Goal: Task Accomplishment & Management: Manage account settings

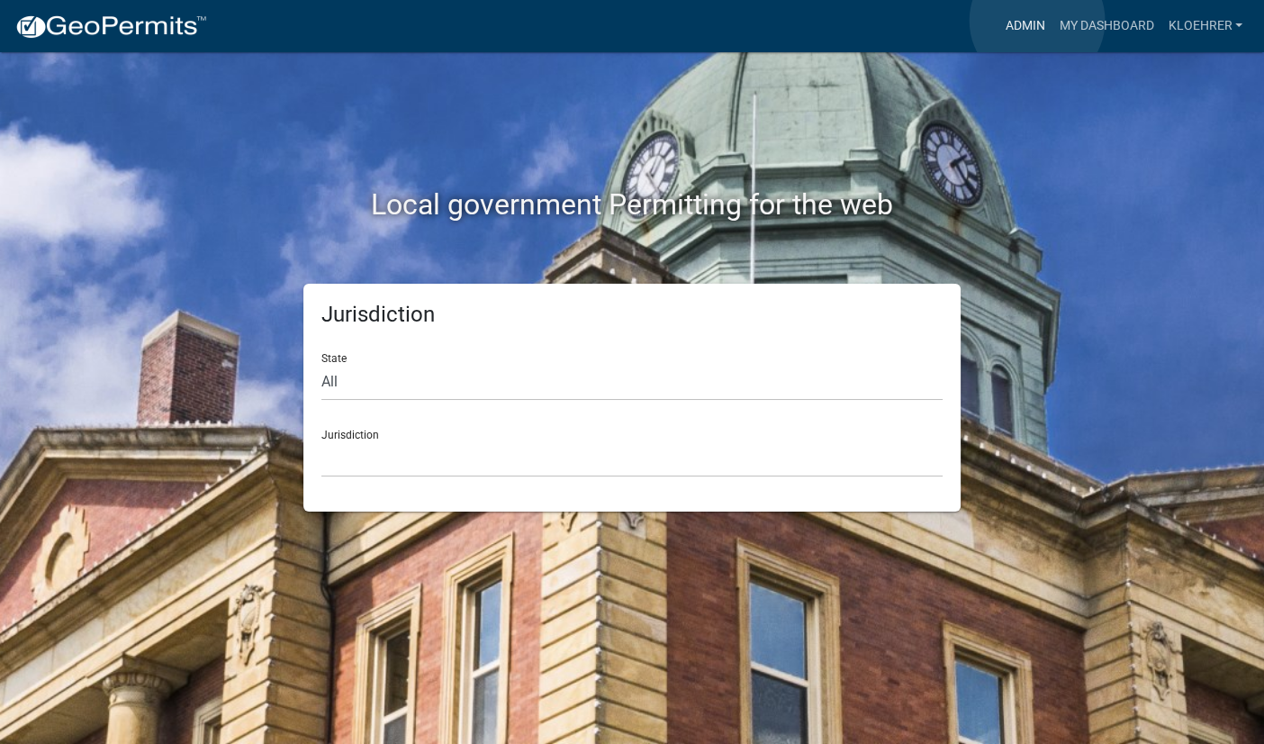
click at [1037, 21] on link "Admin" at bounding box center [1025, 26] width 54 height 34
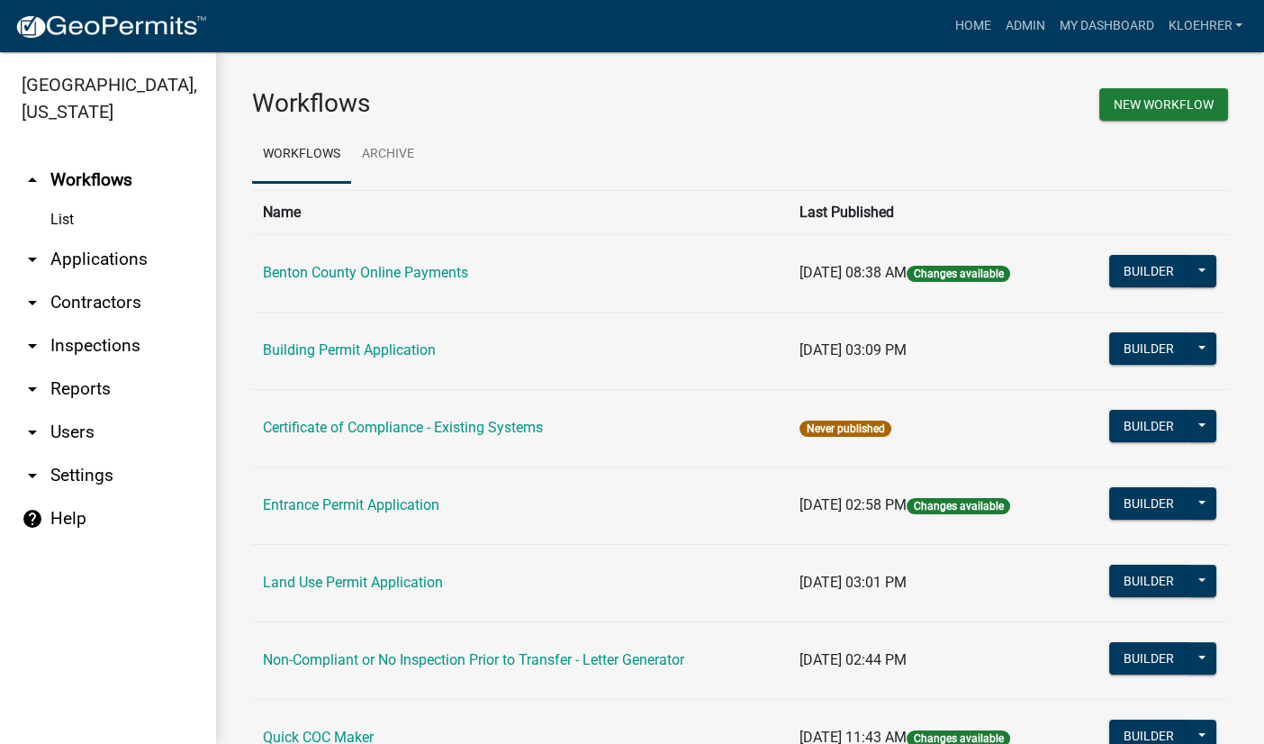
click at [113, 262] on link "arrow_drop_down Applications" at bounding box center [108, 259] width 216 height 43
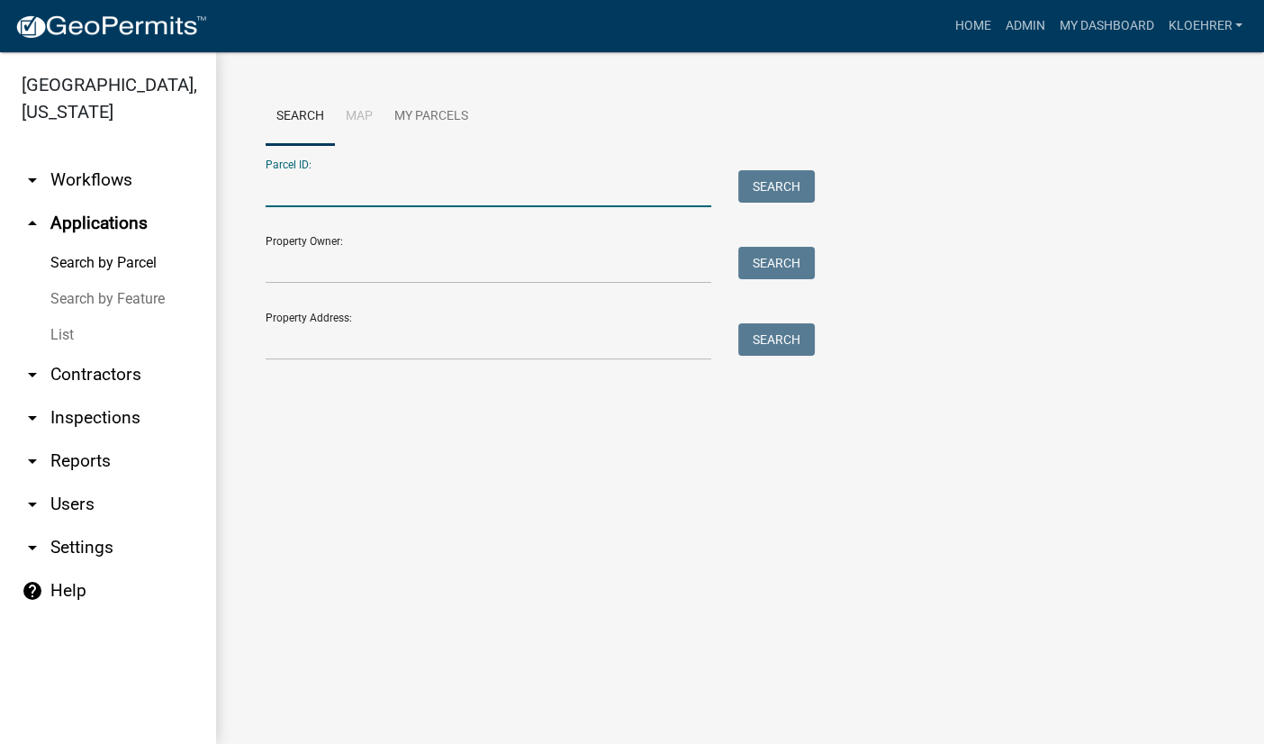
click at [383, 189] on input "Parcel ID:" at bounding box center [489, 188] width 446 height 37
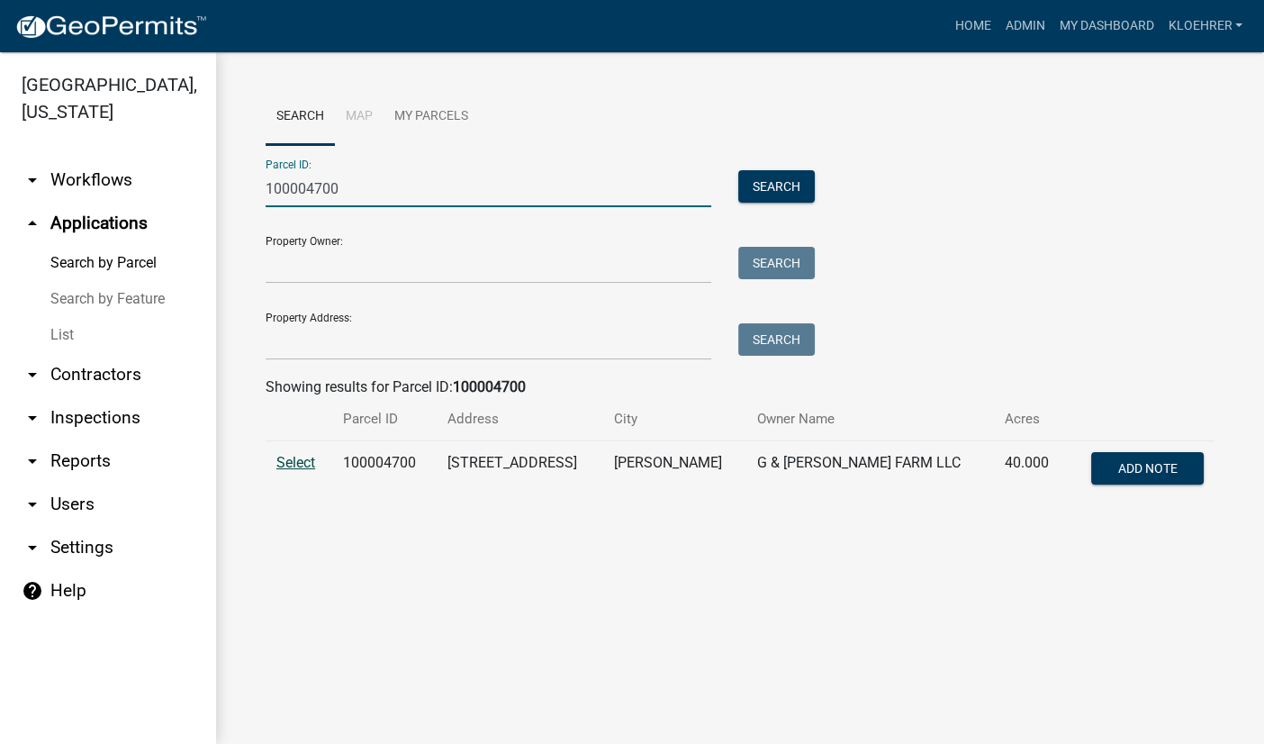
type input "100004700"
click at [313, 463] on span "Select" at bounding box center [295, 462] width 39 height 17
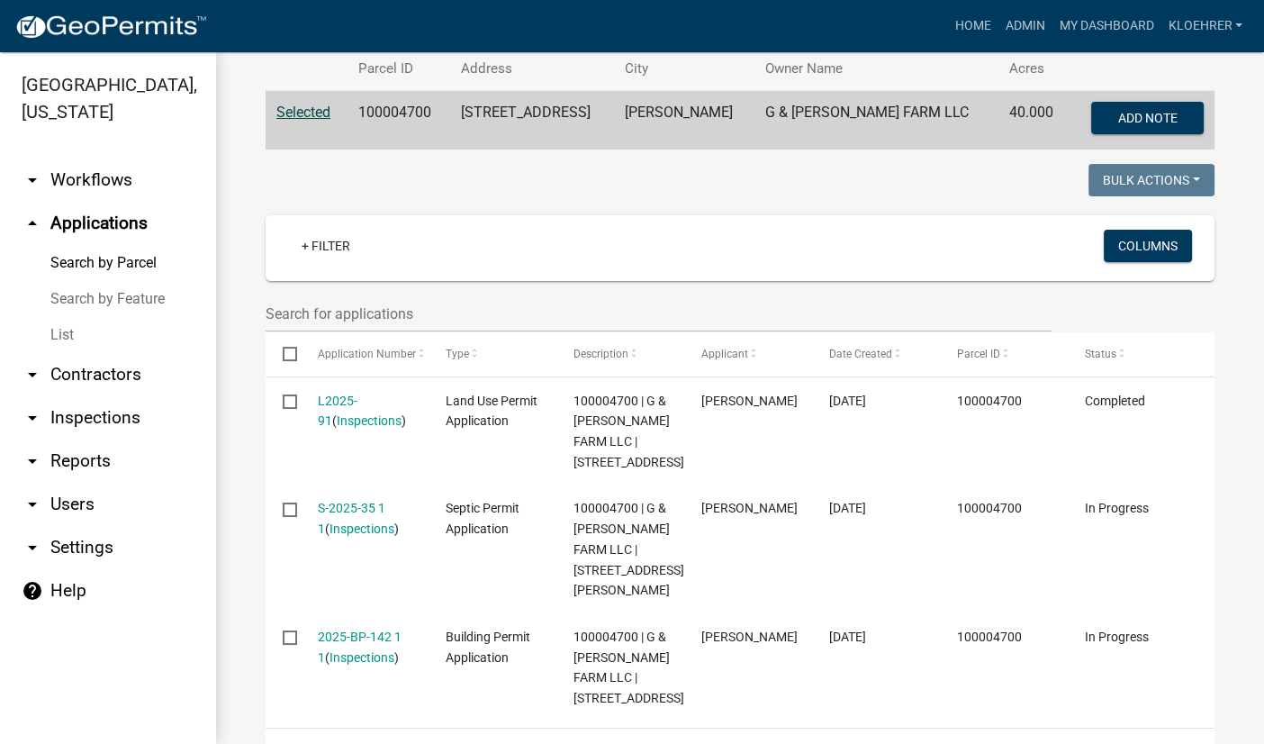
scroll to position [476, 0]
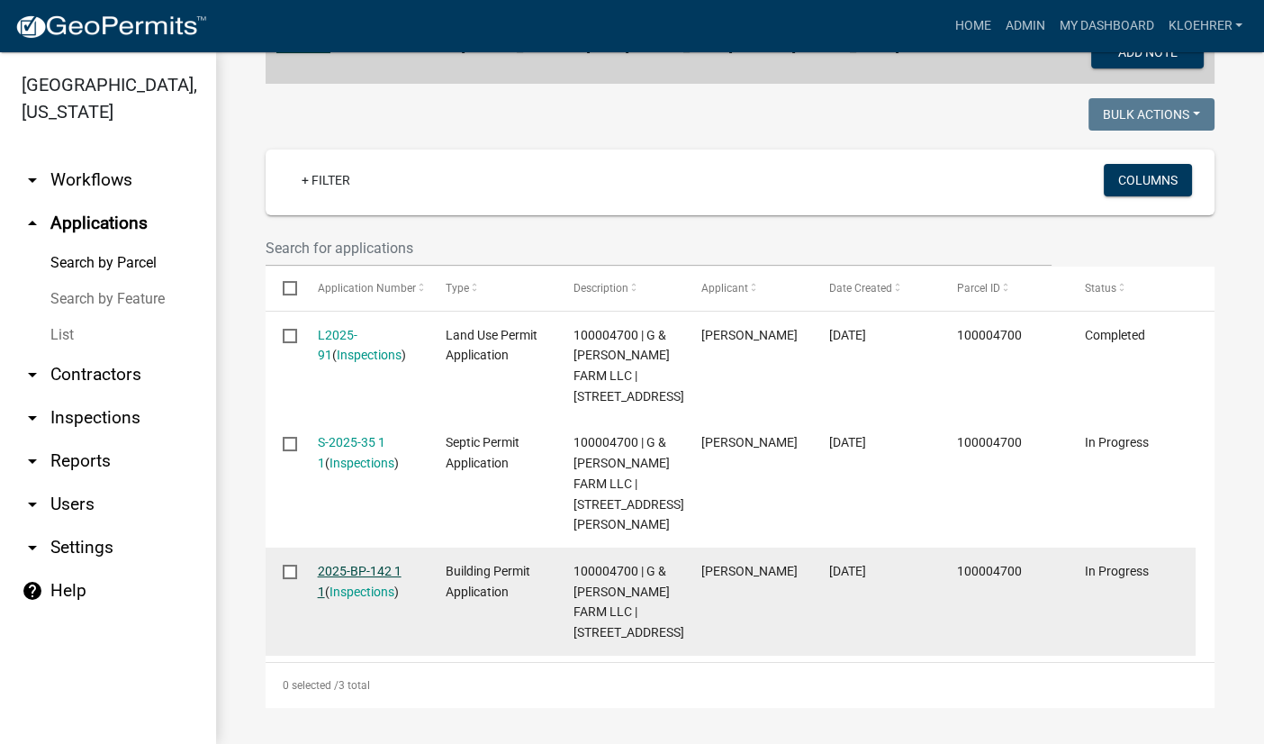
click at [379, 564] on link "2025-BP-142 1 1" at bounding box center [360, 581] width 84 height 35
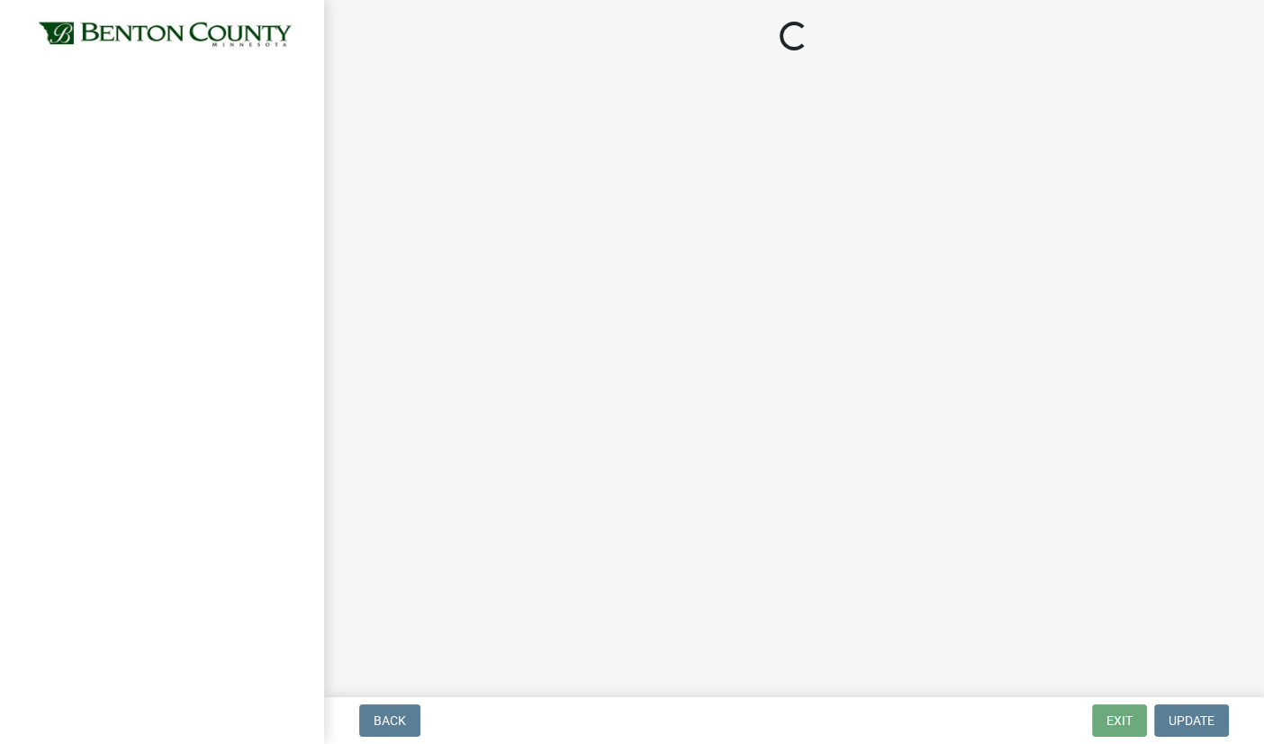
select select "17bfa135-5610-45df-8ce7-87530b7d86d4"
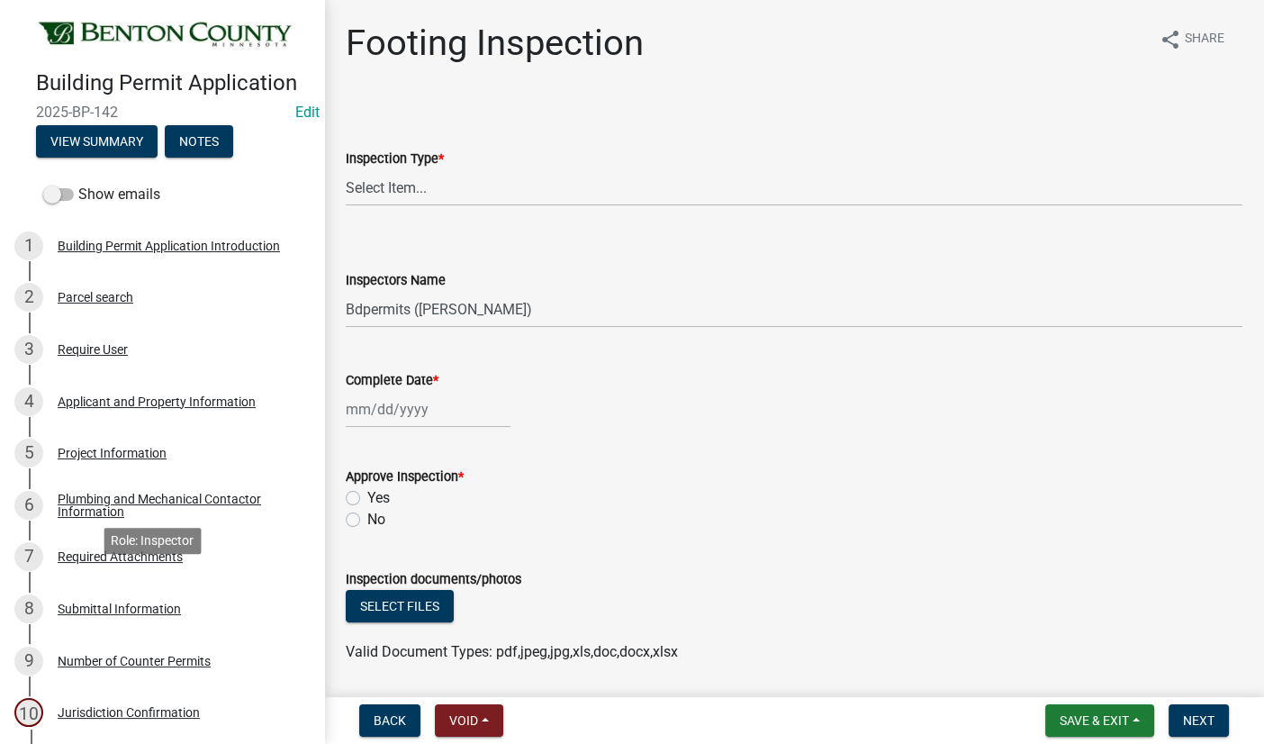
scroll to position [483, 0]
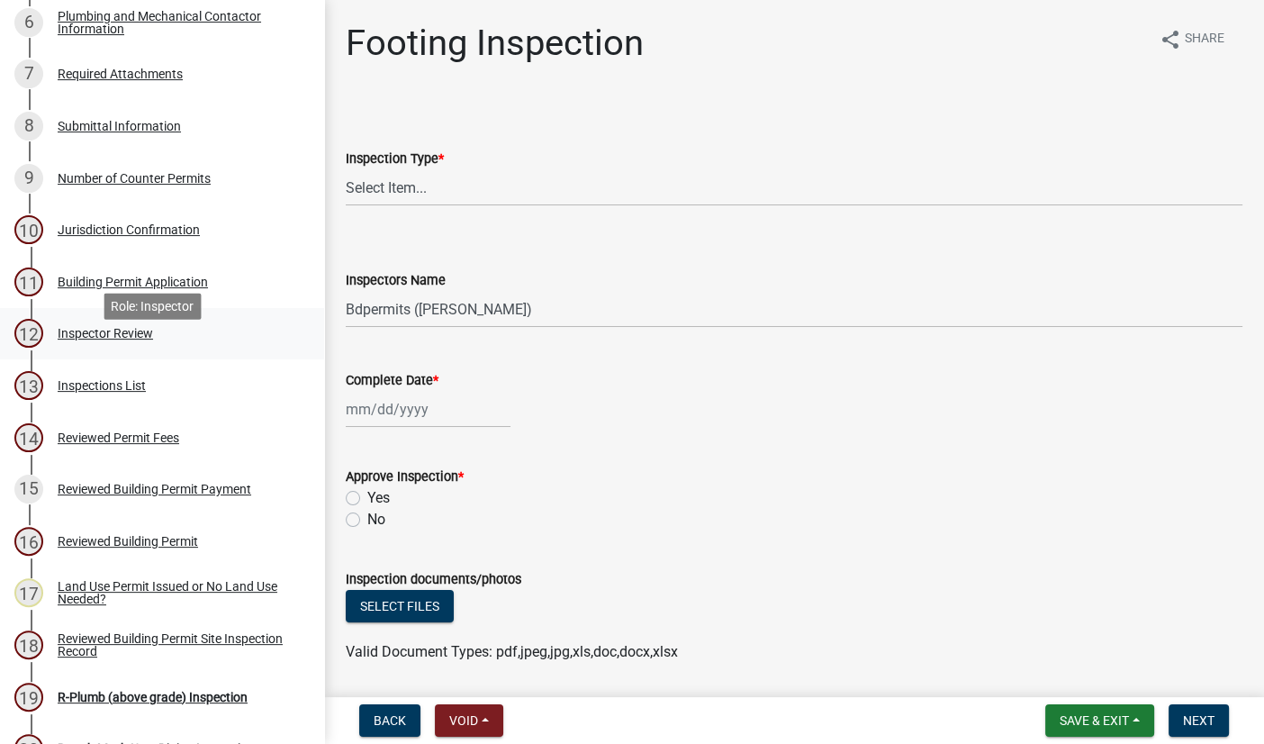
click at [114, 340] on div "Inspector Review" at bounding box center [105, 333] width 95 height 13
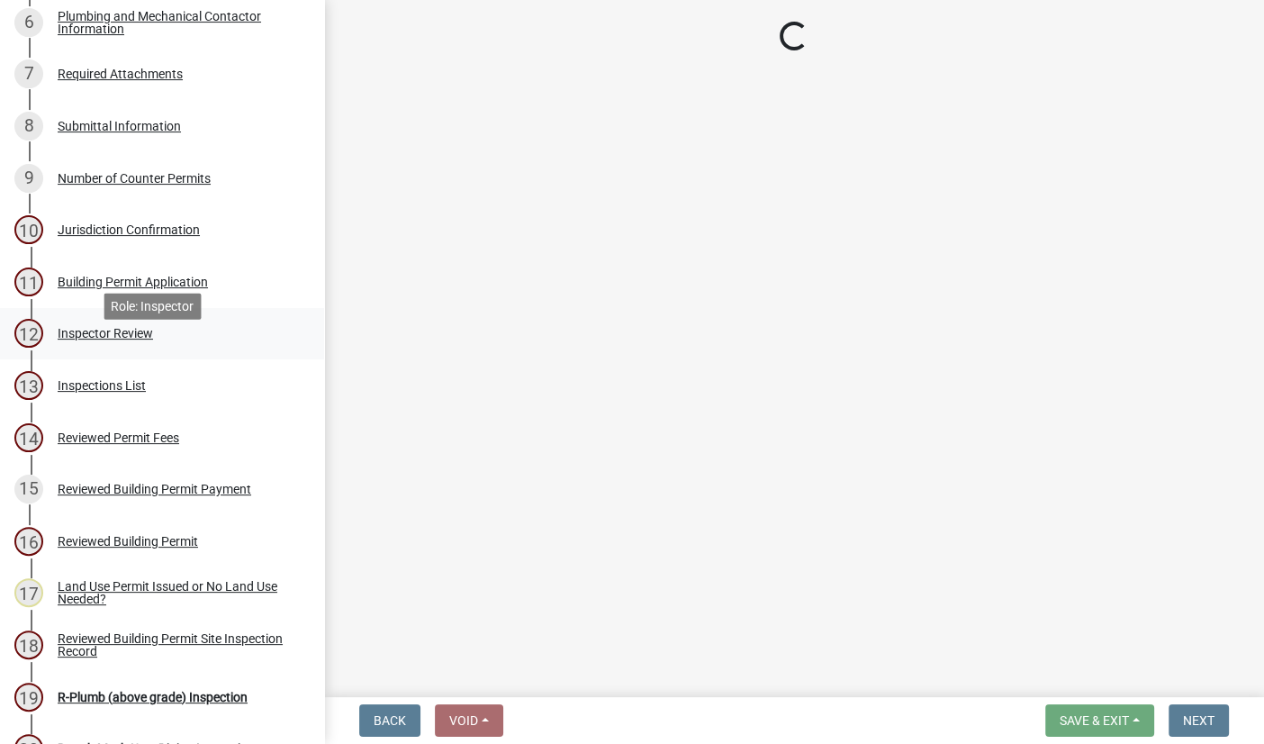
select select "94a12757-2a59-4079-8756-dca9431867ef"
select select "6dc0760e-8c08-4580-9fe9-6a7ebc6918b6"
select select "523529d2-5cc6-44b9-b072-47143663a054"
select select "0198996b-7c5b-4e1d-9fce-5545e98e8655"
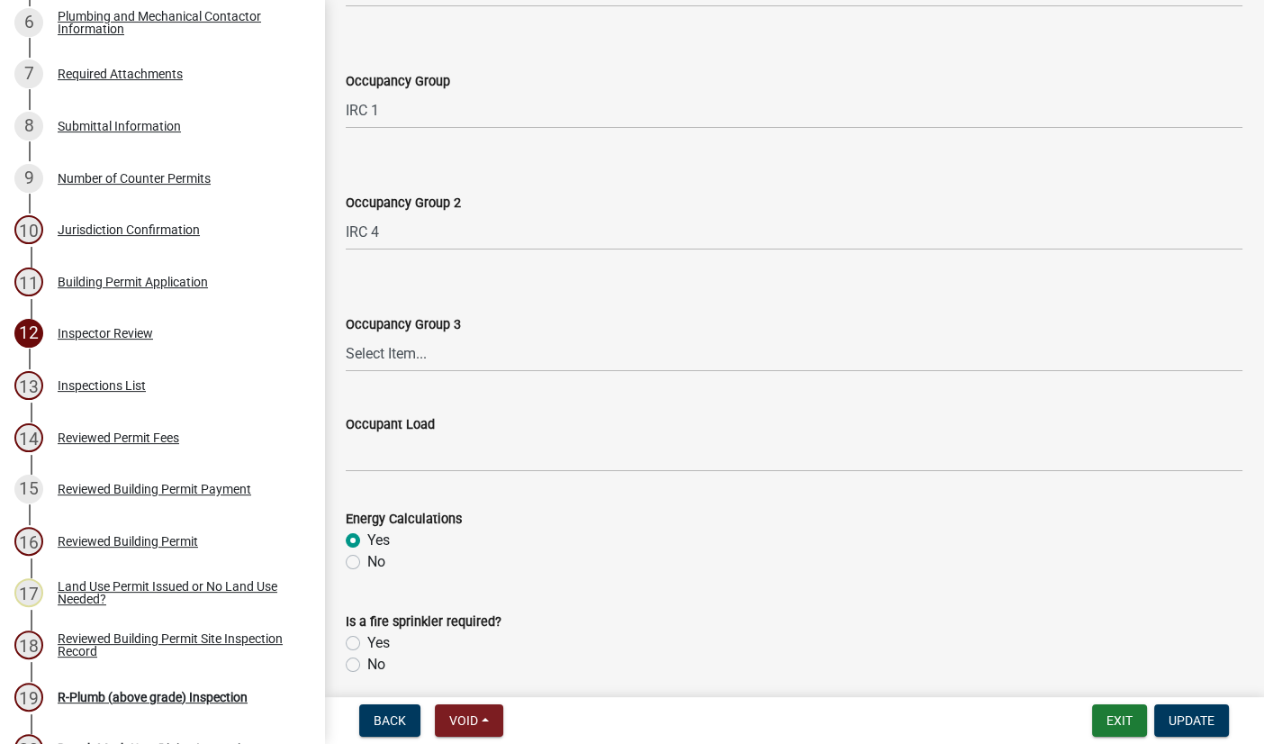
scroll to position [725, 0]
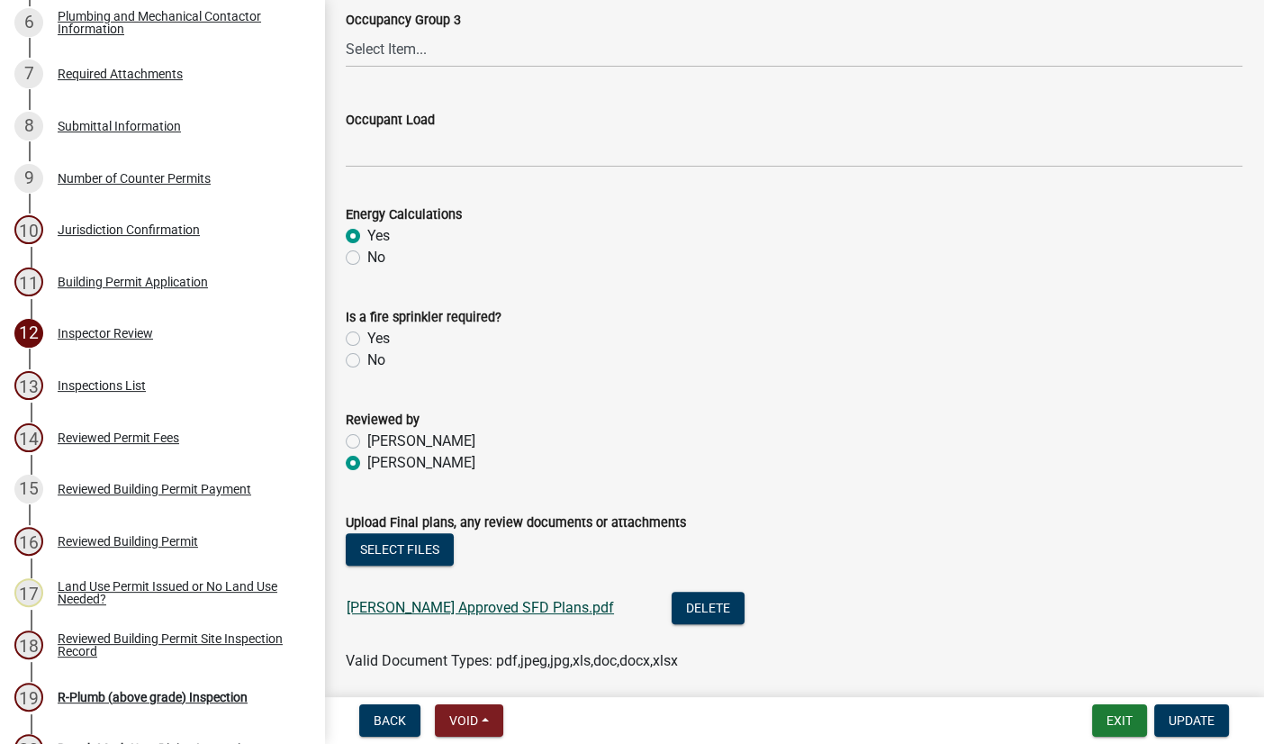
click at [509, 608] on link "[PERSON_NAME] Approved SFD Plans.pdf" at bounding box center [480, 607] width 267 height 17
click at [86, 444] on div "Reviewed Permit Fees" at bounding box center [119, 437] width 122 height 13
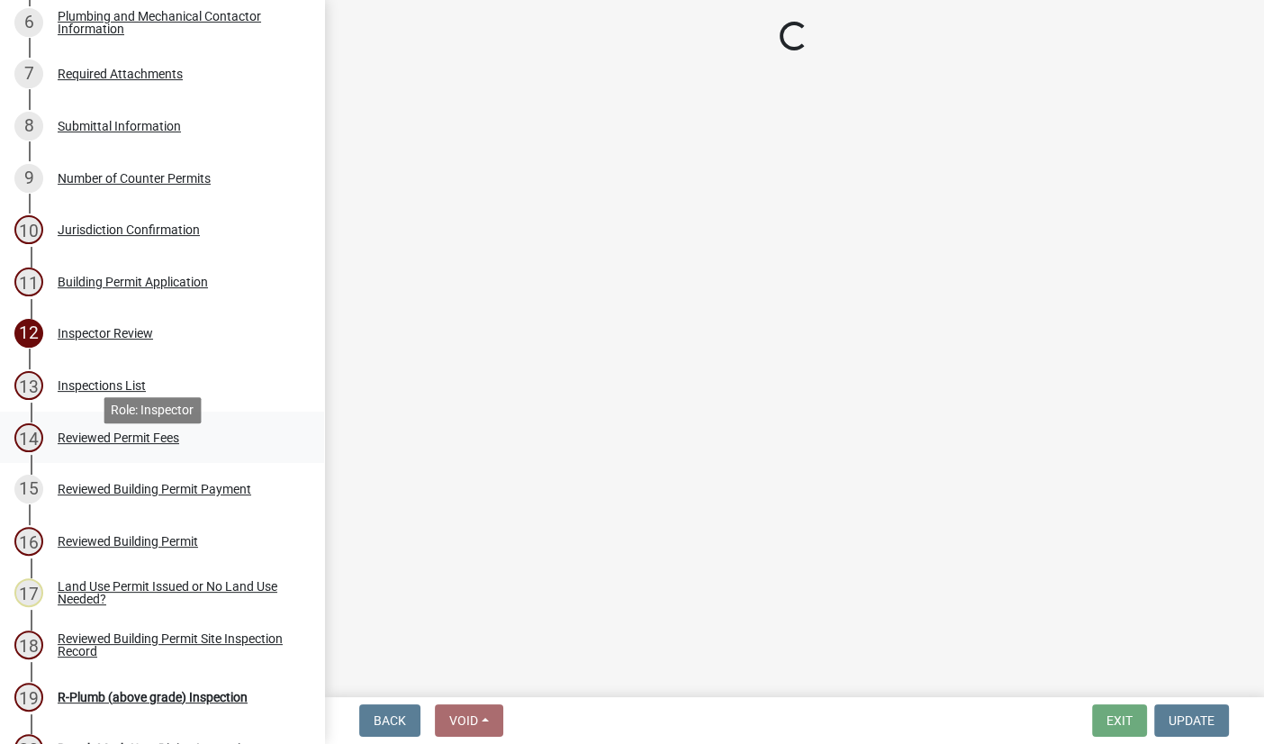
scroll to position [0, 0]
click at [87, 444] on div "Reviewed Permit Fees" at bounding box center [119, 437] width 122 height 13
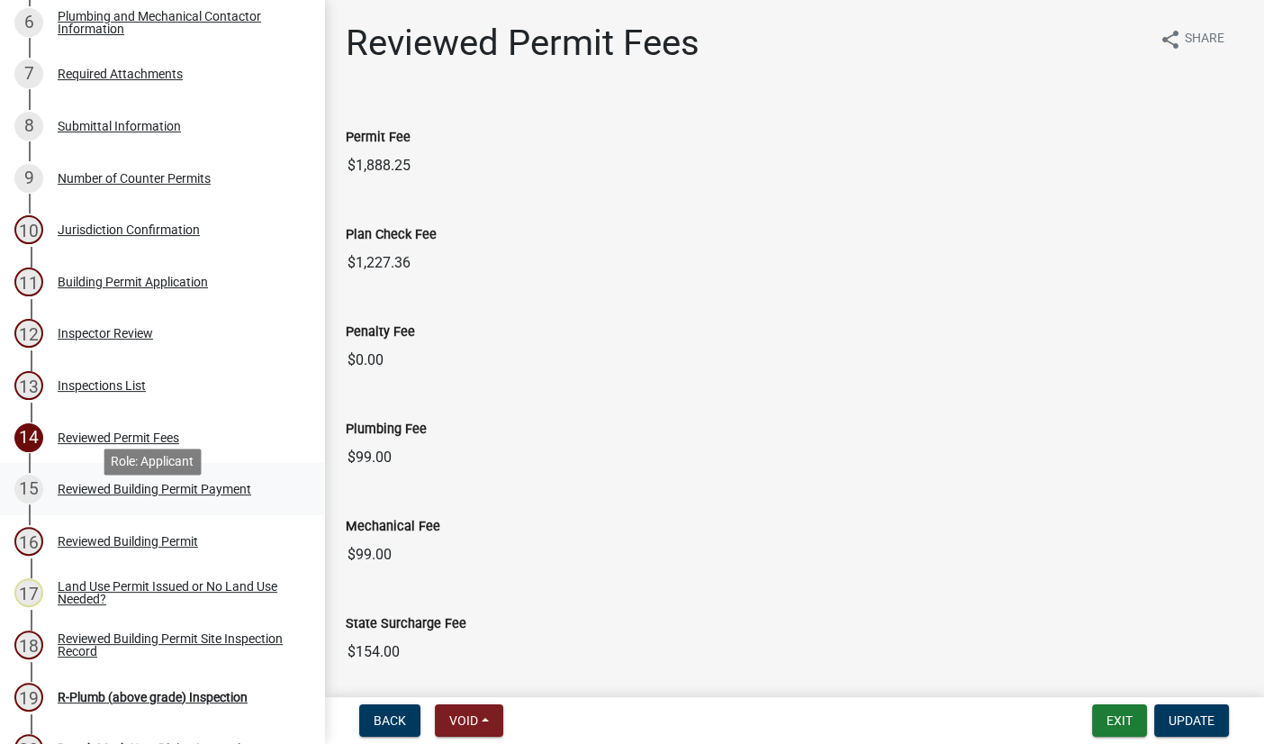
click at [248, 495] on div "Reviewed Building Permit Payment" at bounding box center [155, 489] width 194 height 13
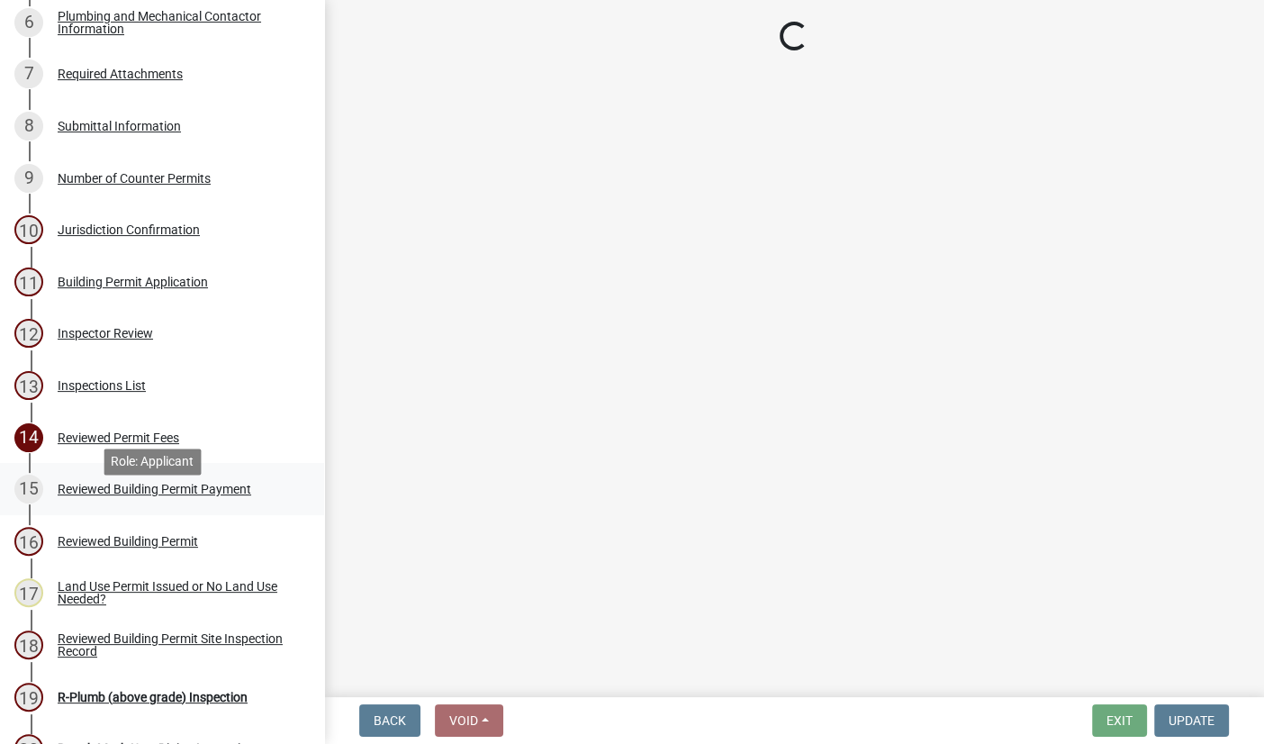
click at [248, 495] on div "Reviewed Building Permit Payment" at bounding box center [155, 489] width 194 height 13
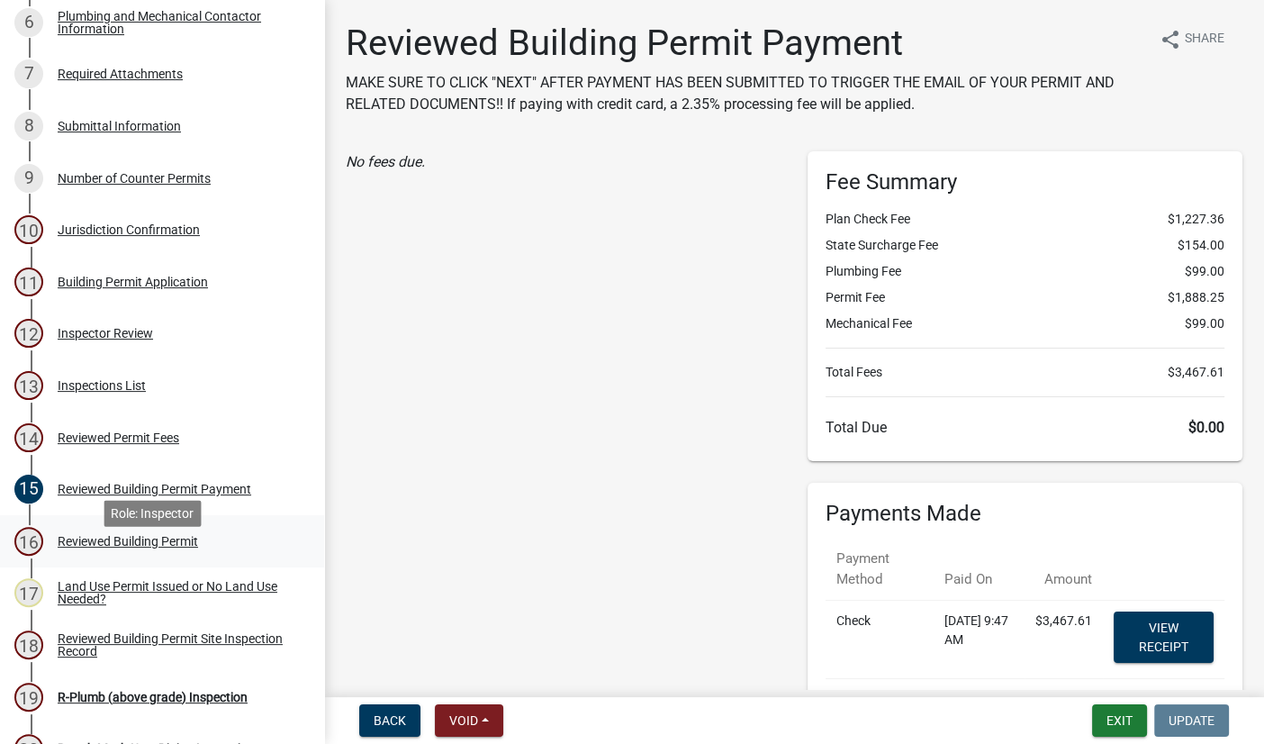
click at [181, 548] on div "Reviewed Building Permit" at bounding box center [128, 541] width 140 height 13
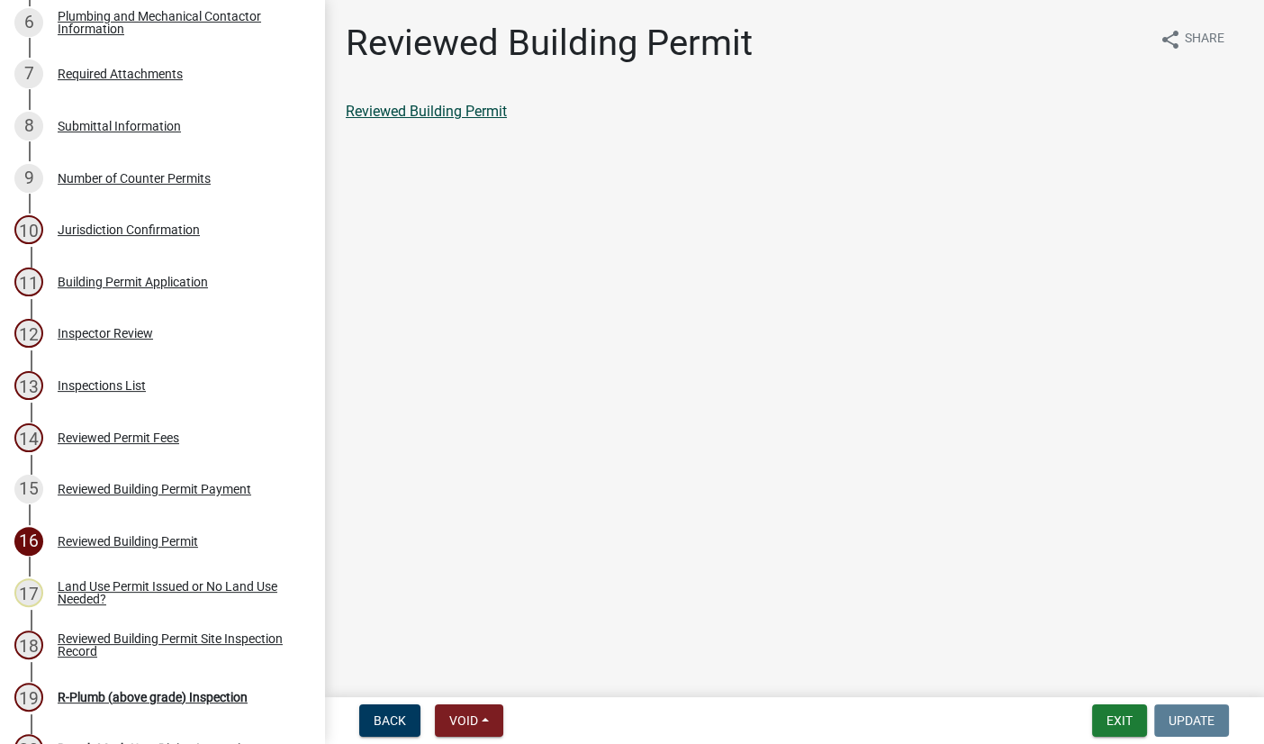
click at [459, 117] on link "Reviewed Building Permit" at bounding box center [426, 111] width 161 height 17
